Goal: Transaction & Acquisition: Purchase product/service

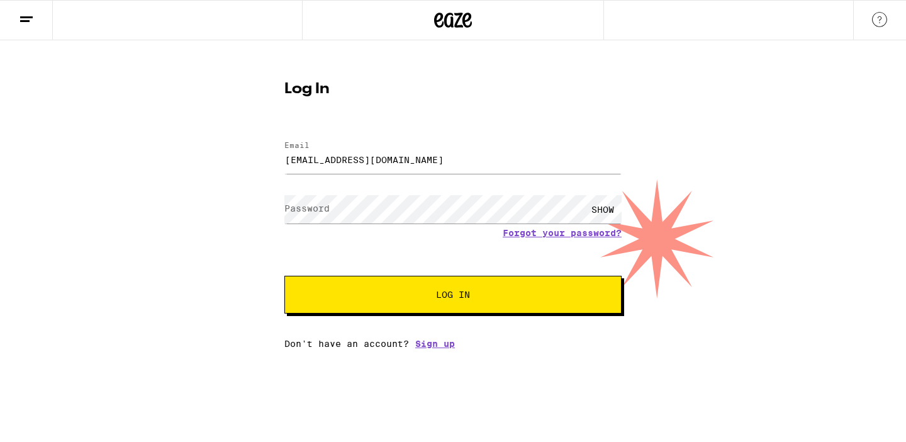
type input "[EMAIL_ADDRESS][DOMAIN_NAME]"
click at [284, 276] on button "Log In" at bounding box center [452, 295] width 337 height 38
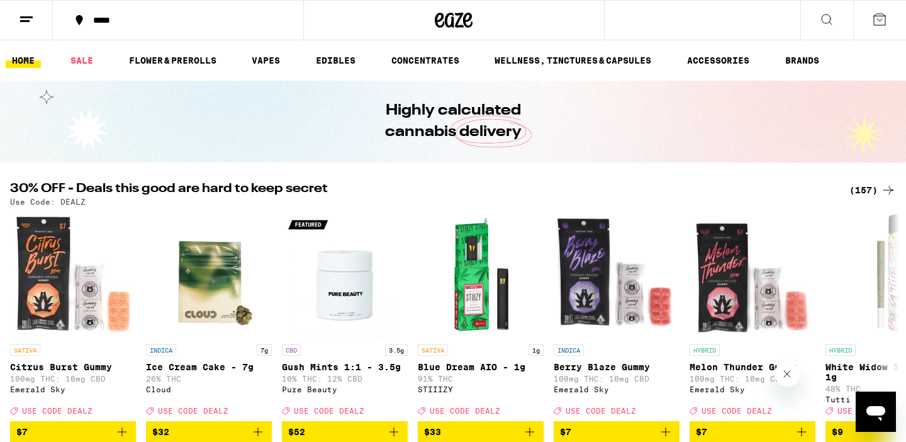
click at [33, 28] on button at bounding box center [26, 21] width 53 height 40
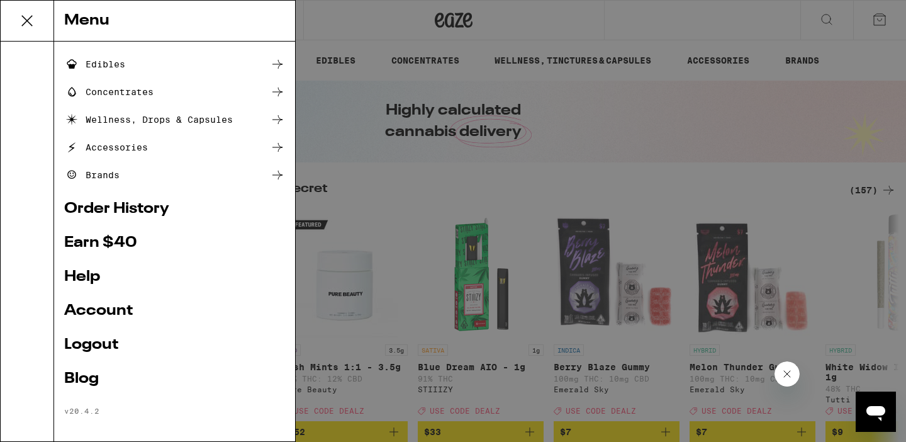
scroll to position [137, 0]
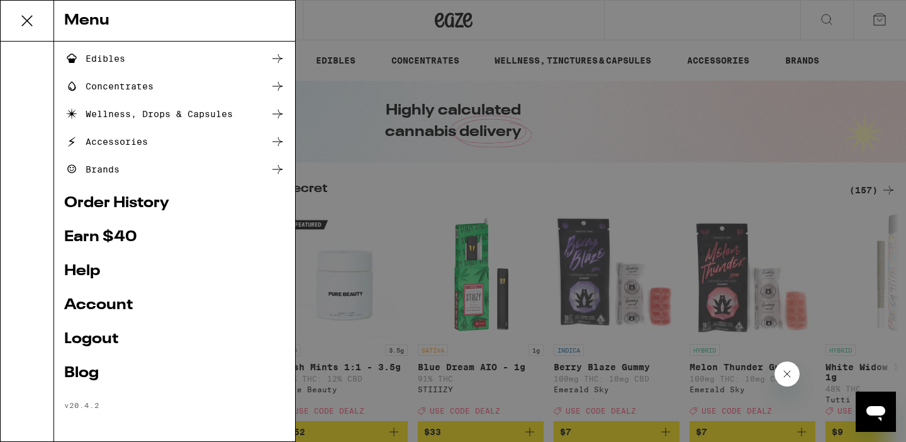
click at [101, 298] on link "Account" at bounding box center [174, 305] width 221 height 15
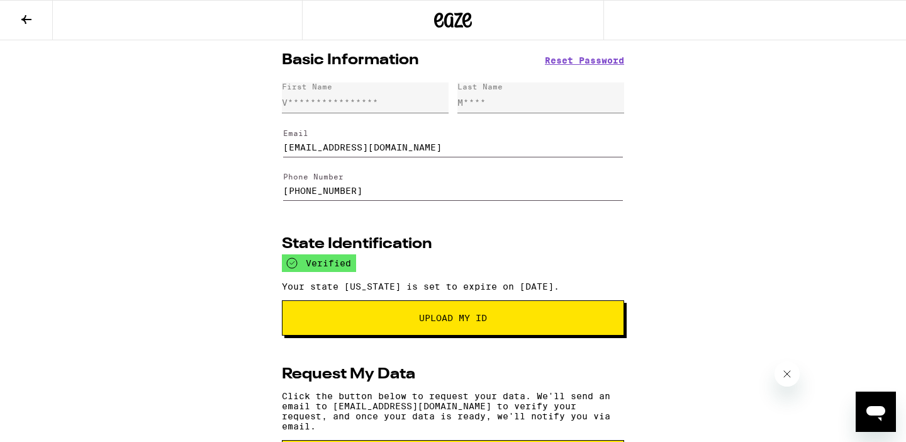
click at [22, 18] on icon at bounding box center [26, 19] width 10 height 9
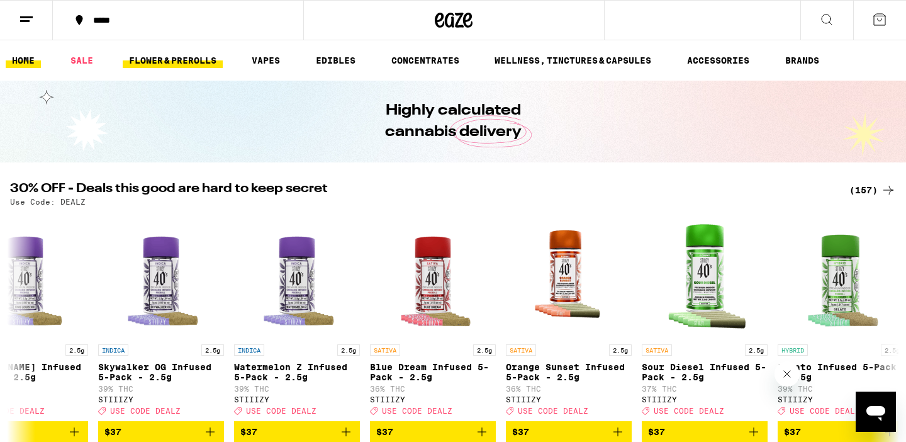
click at [182, 62] on link "FLOWER & PREROLLS" at bounding box center [173, 60] width 100 height 15
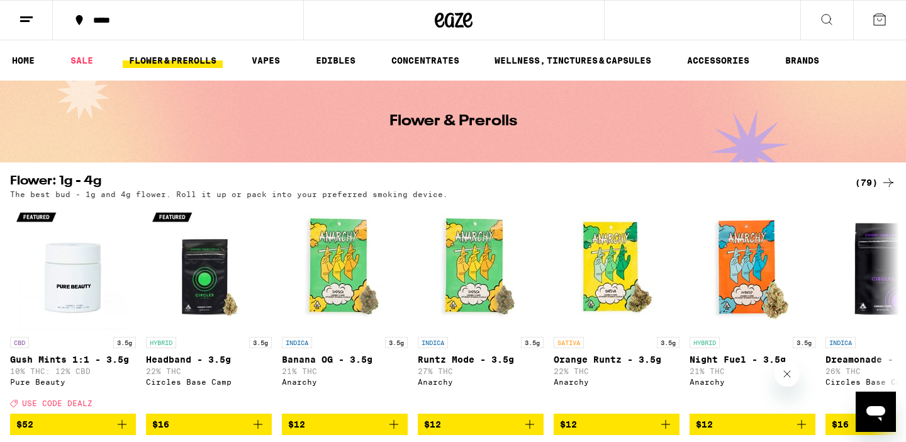
click at [20, 25] on icon at bounding box center [26, 19] width 15 height 15
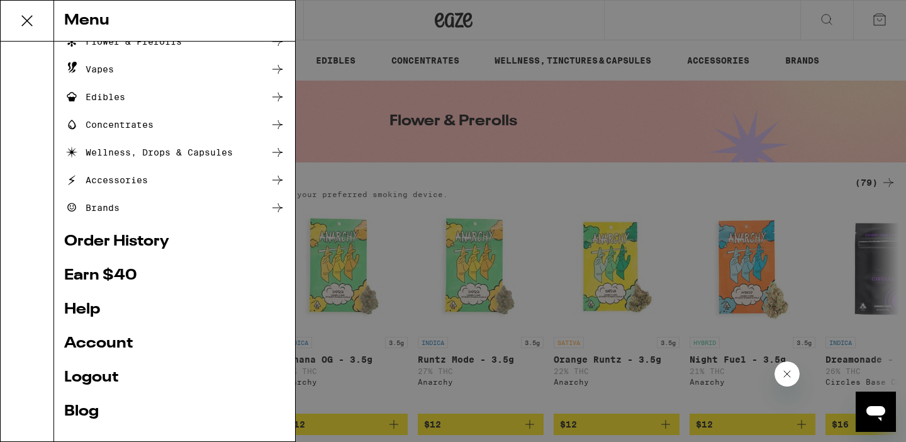
scroll to position [137, 0]
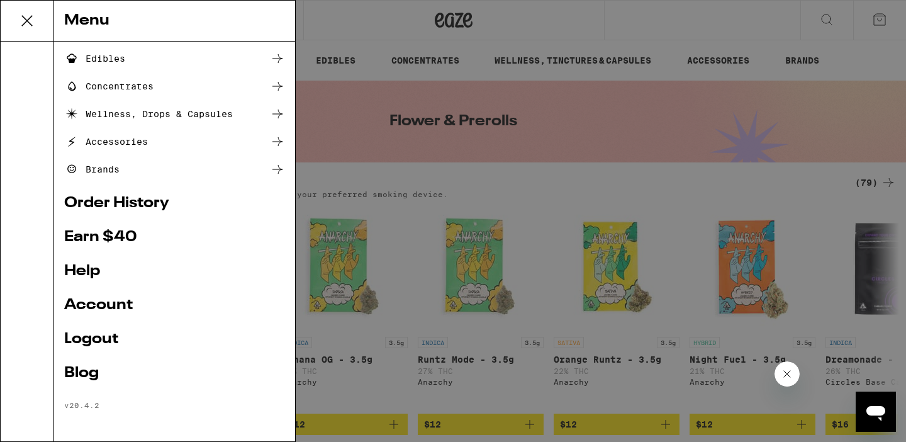
click at [73, 338] on link "Logout" at bounding box center [174, 339] width 221 height 15
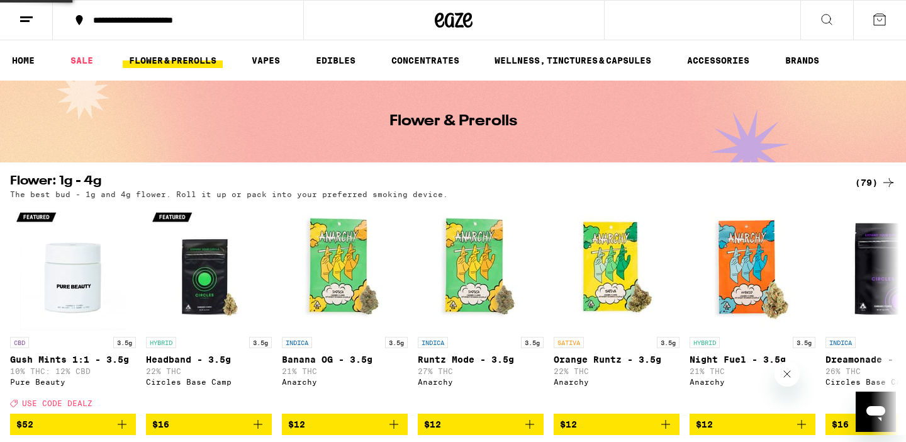
scroll to position [52, 0]
